Goal: Information Seeking & Learning: Learn about a topic

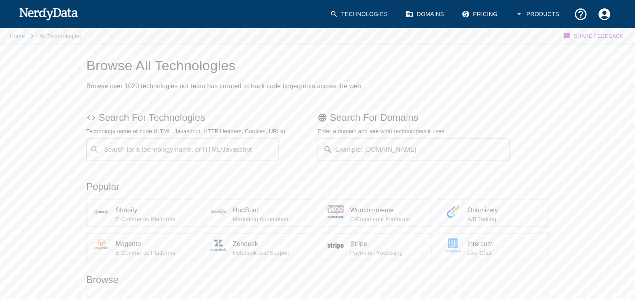
click at [198, 149] on input "Search for a technology name, or HTML/Javascript" at bounding box center [189, 149] width 172 height 15
type input "moosocial"
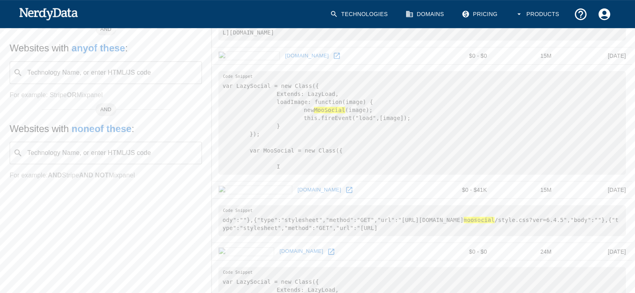
scroll to position [133, 0]
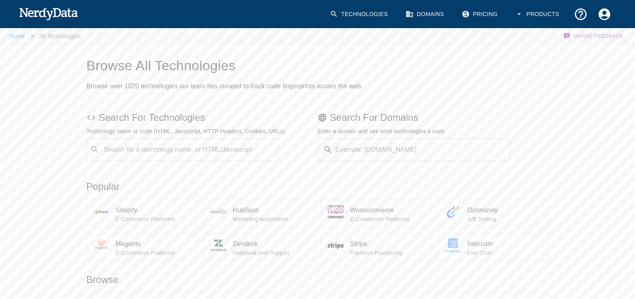
click at [212, 154] on input "Search for a technology name, or HTML/Javascript" at bounding box center [189, 149] width 172 height 15
type input "phpsocial"
